Goal: Task Accomplishment & Management: Complete application form

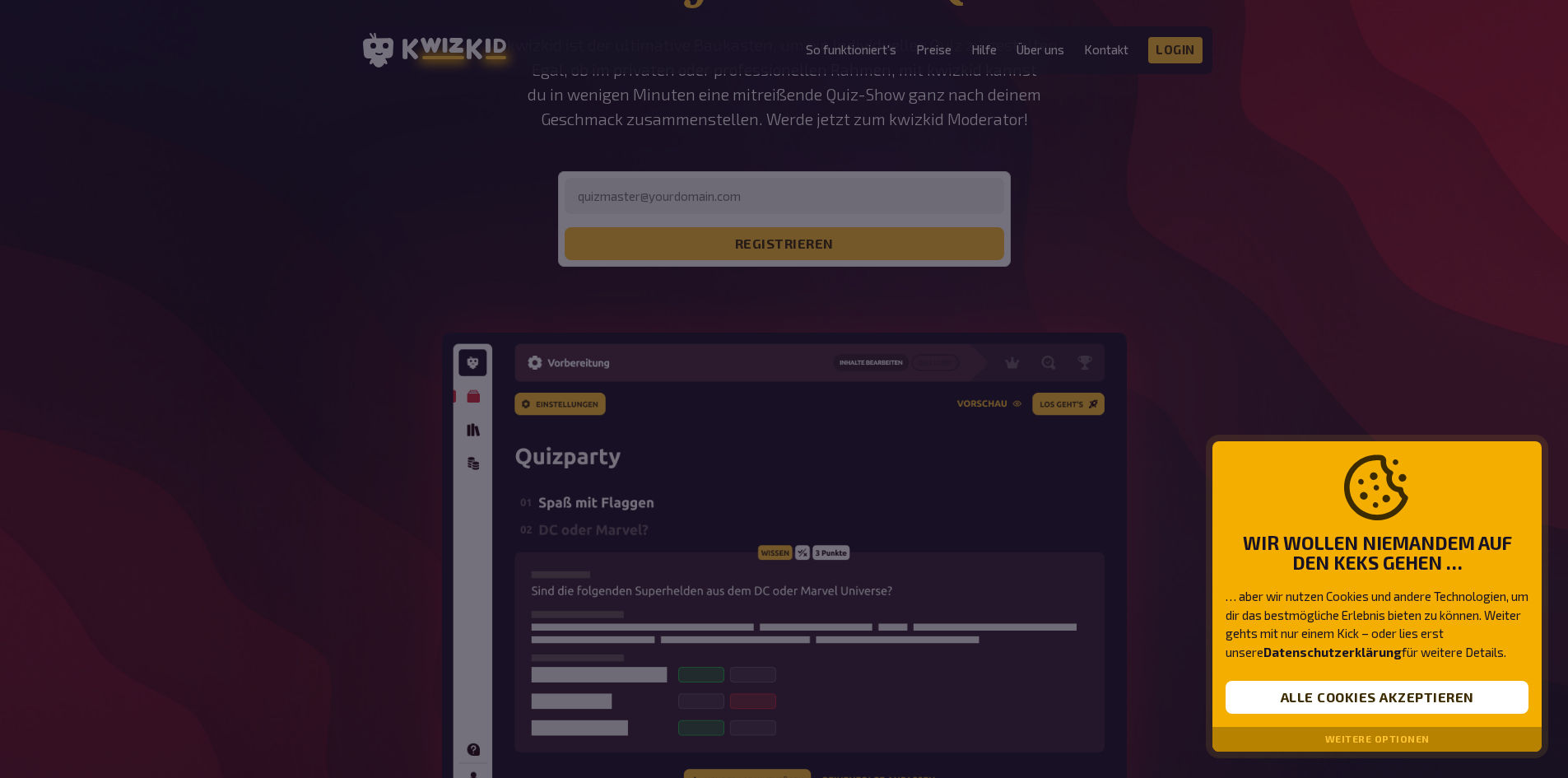
click at [1407, 715] on div "Wir wollen niemandem auf den Keks gehen … … aber wir nutzen Cookies und andere …" at bounding box center [1377, 585] width 330 height 287
click at [1401, 704] on button "Alle Cookies akzeptieren" at bounding box center [1377, 697] width 303 height 33
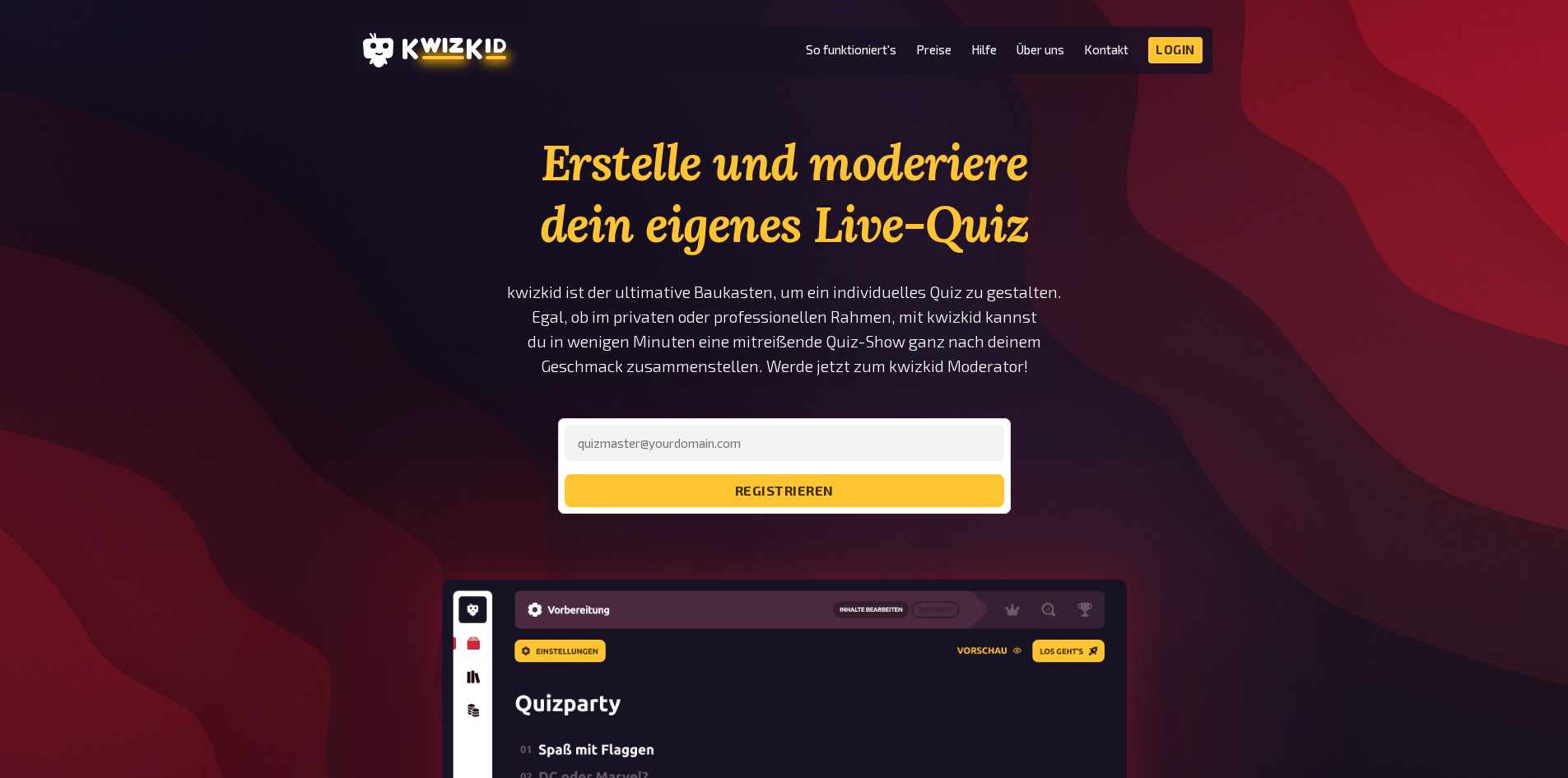
drag, startPoint x: 802, startPoint y: 441, endPoint x: 829, endPoint y: 233, distance: 209.7
click at [946, 47] on link "Preise" at bounding box center [934, 49] width 35 height 14
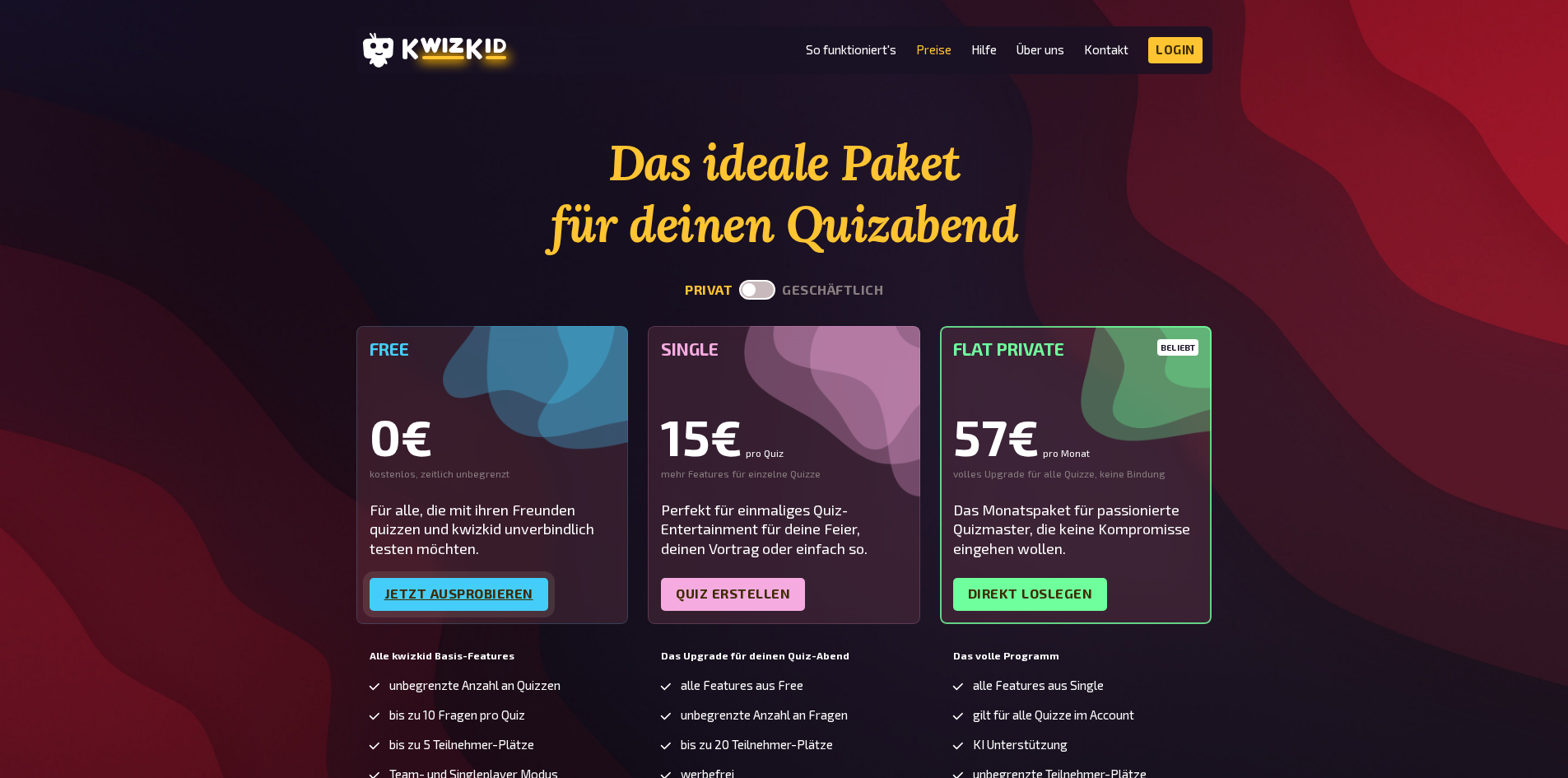
click at [493, 579] on link "Jetzt ausprobieren" at bounding box center [459, 595] width 179 height 33
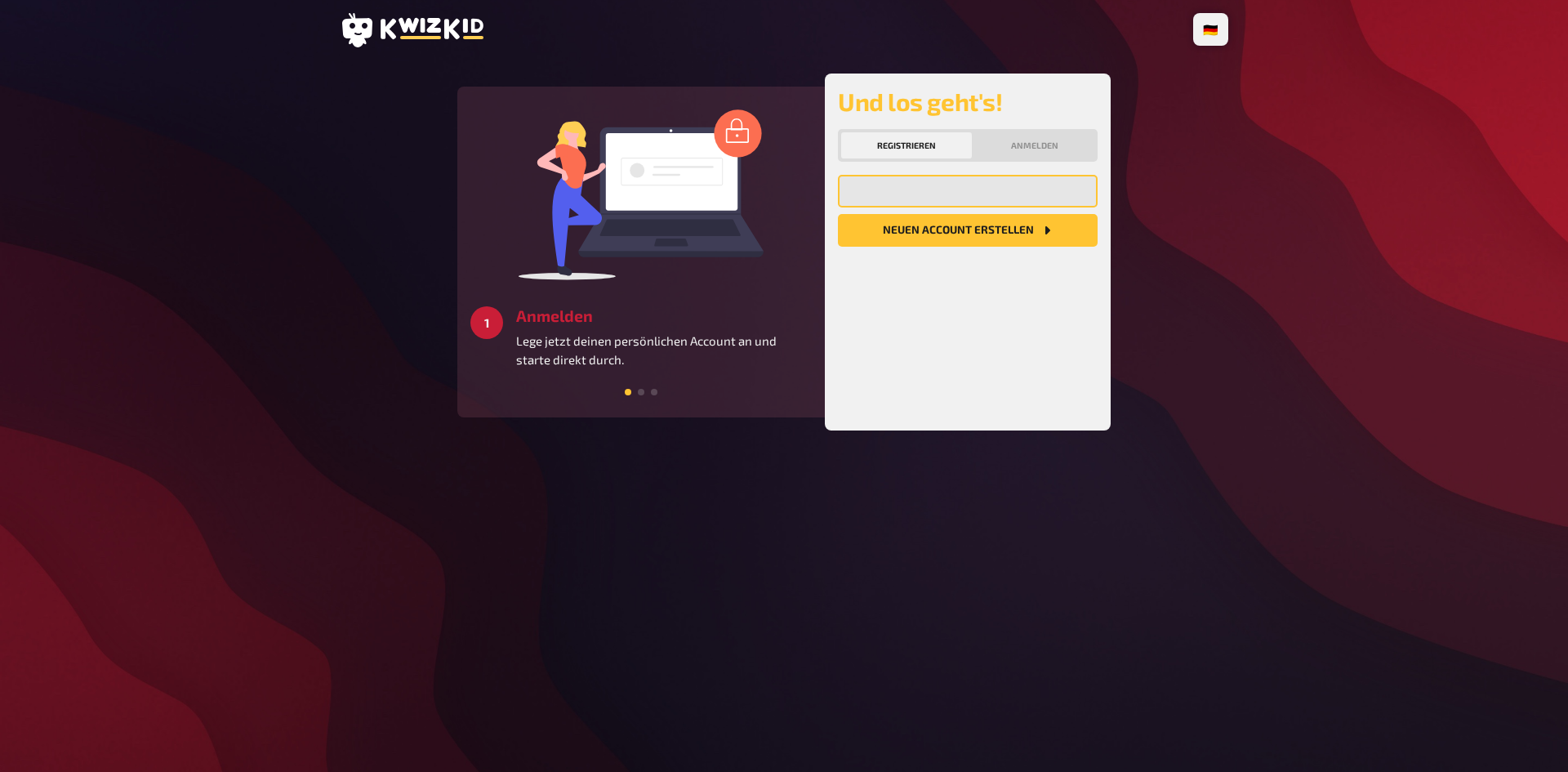
click at [923, 189] on input "email" at bounding box center [968, 190] width 260 height 33
type input "[PERSON_NAME][EMAIL_ADDRESS][DOMAIN_NAME]"
click at [936, 238] on button "Neuen Account Erstellen" at bounding box center [968, 230] width 260 height 33
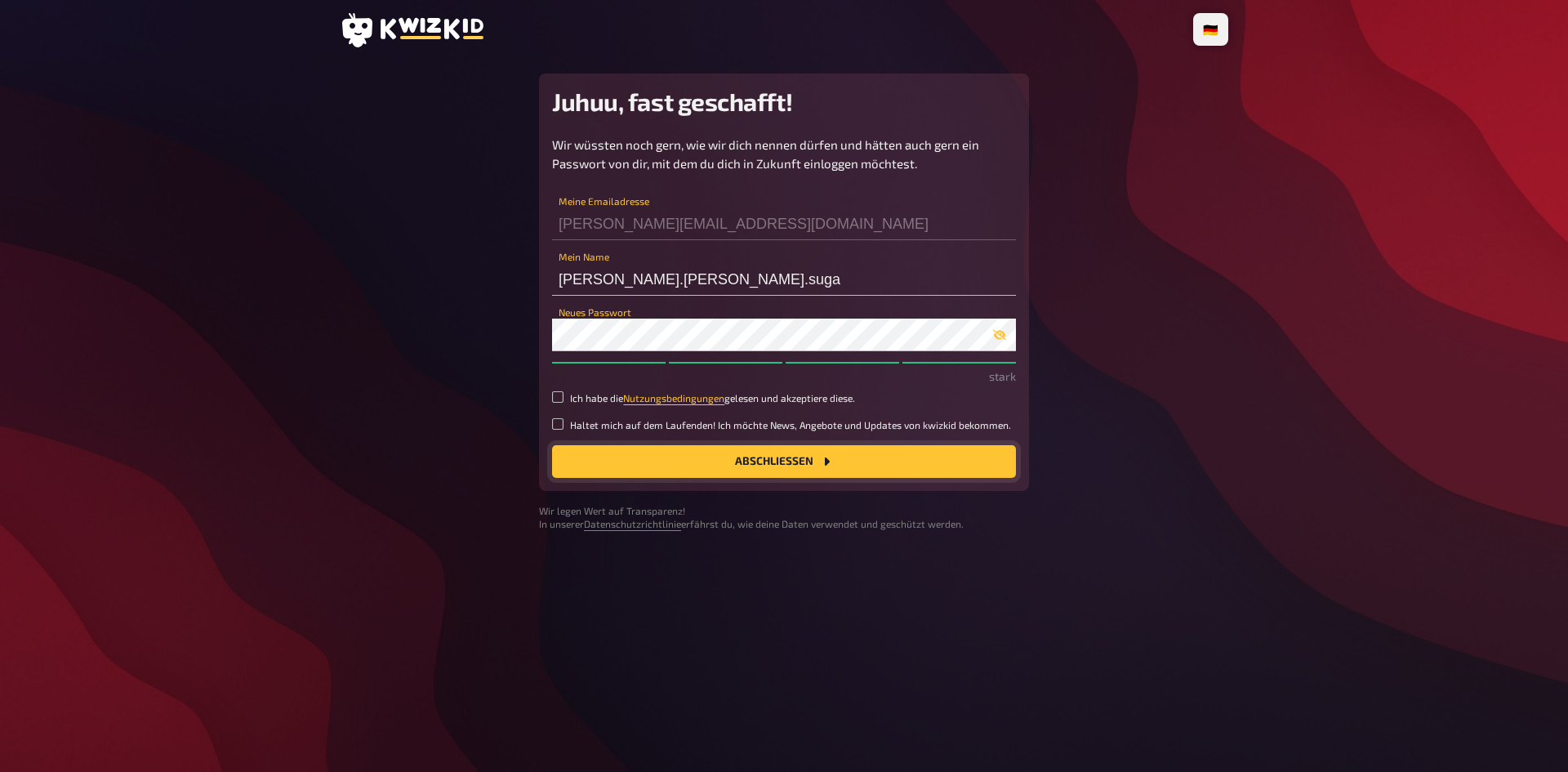
click at [611, 457] on button "Abschließen" at bounding box center [784, 461] width 464 height 33
click at [555, 389] on div "Wir wüssten noch gern, wie wir dich nennen dürfen und hätten auch gern ein Pass…" at bounding box center [784, 306] width 464 height 342
click at [558, 403] on label "Ich habe die Nutzungsbedingungen gelesen und akzeptiere diese." at bounding box center [784, 398] width 464 height 14
click at [558, 402] on input "Ich habe die Nutzungsbedingungen gelesen und akzeptiere diese." at bounding box center [558, 397] width 11 height 11
click at [557, 396] on input "Ich habe die Nutzungsbedingungen gelesen und akzeptiere diese." at bounding box center [558, 397] width 11 height 11
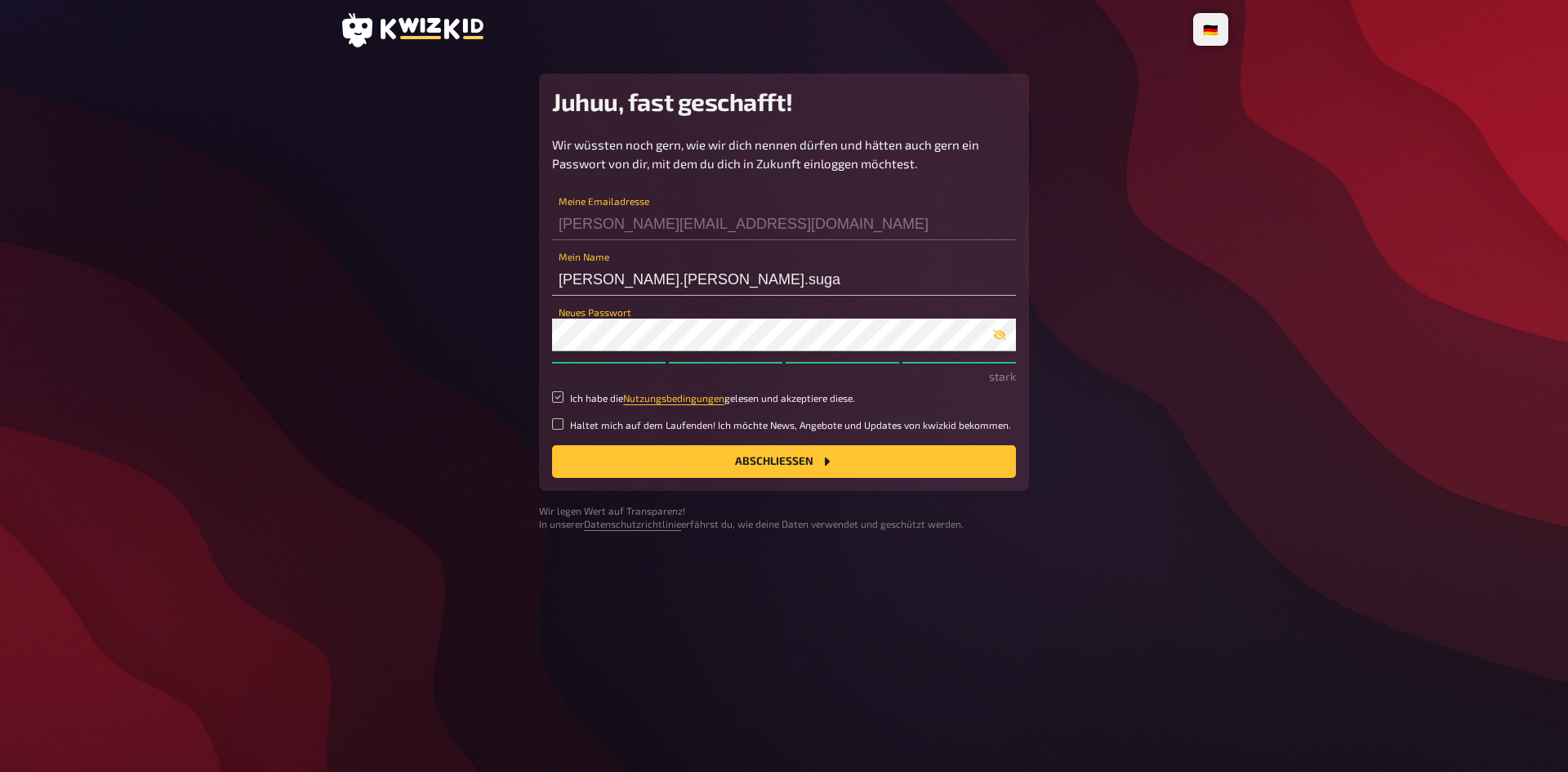
click at [557, 396] on input "Ich habe die Nutzungsbedingungen gelesen und akzeptiere diese." at bounding box center [558, 397] width 11 height 11
checkbox input "true"
click at [621, 465] on button "Abschließen" at bounding box center [784, 461] width 464 height 33
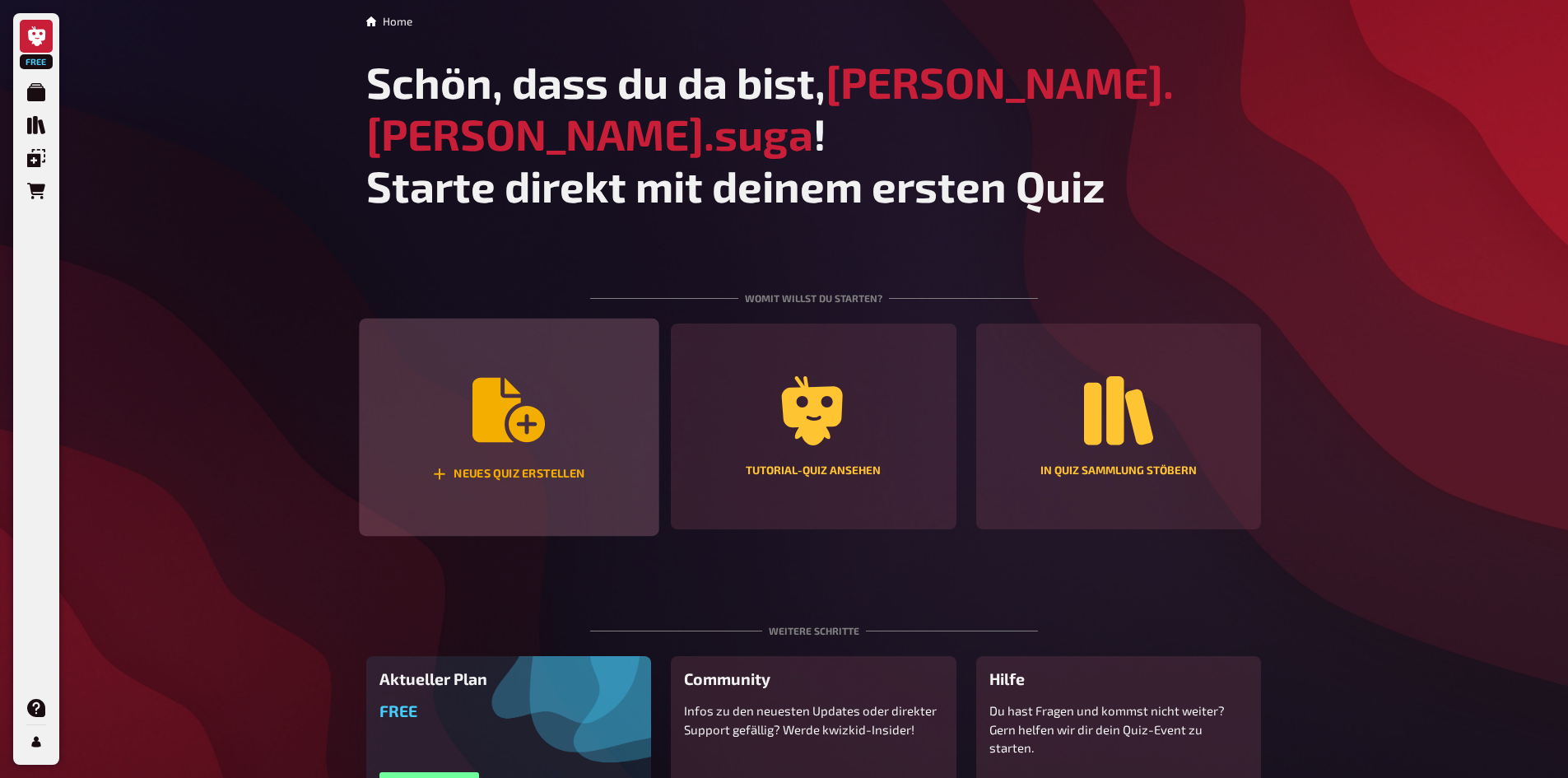
click at [582, 373] on div "Neues Quiz erstellen" at bounding box center [509, 427] width 300 height 218
